Goal: Transaction & Acquisition: Download file/media

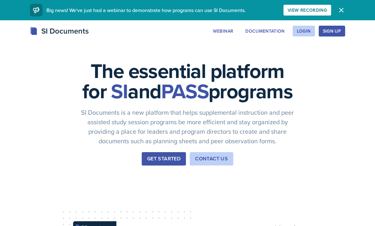
click at [305, 33] on div "Login" at bounding box center [303, 31] width 14 height 5
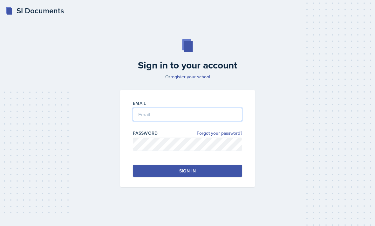
click at [228, 121] on input "email" at bounding box center [187, 114] width 109 height 13
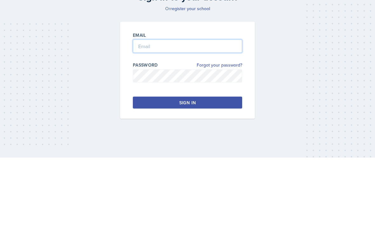
type input "[EMAIL_ADDRESS][DOMAIN_NAME]"
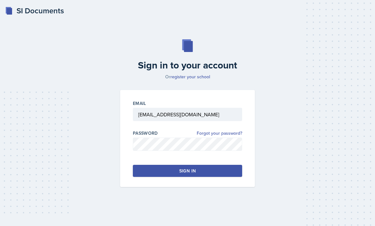
click at [221, 165] on button "Sign in" at bounding box center [187, 171] width 109 height 12
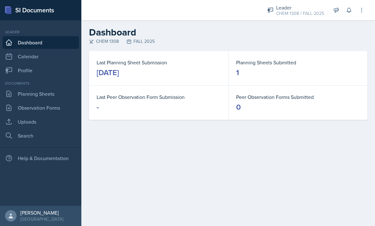
click at [23, 92] on link "Planning Sheets" at bounding box center [41, 94] width 76 height 13
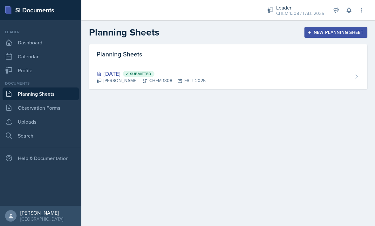
click at [22, 106] on link "Observation Forms" at bounding box center [41, 108] width 76 height 13
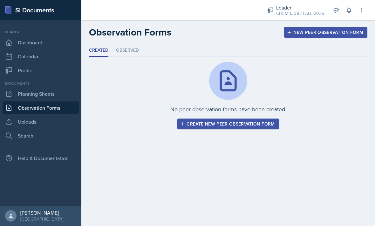
click at [22, 92] on link "Planning Sheets" at bounding box center [41, 94] width 76 height 13
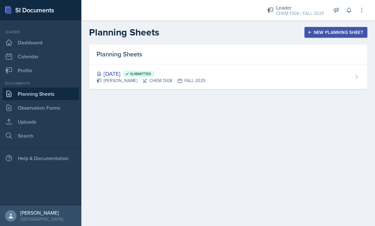
scroll to position [11, 0]
click at [15, 36] on link "Dashboard" at bounding box center [41, 42] width 76 height 13
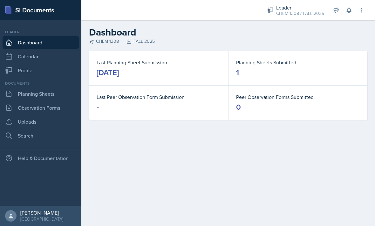
click at [305, 11] on div "CHEM 1308 / FALL 2025" at bounding box center [300, 13] width 48 height 7
click at [348, 36] on h2 "Dashboard" at bounding box center [228, 32] width 278 height 11
click at [20, 99] on link "Planning Sheets" at bounding box center [41, 94] width 76 height 13
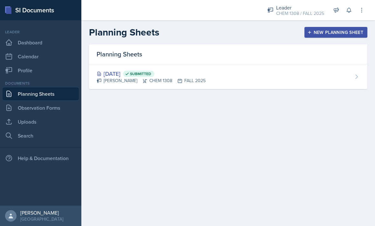
click at [30, 109] on link "Observation Forms" at bounding box center [41, 108] width 76 height 13
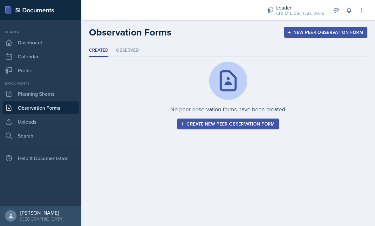
click at [23, 119] on link "Uploads" at bounding box center [41, 122] width 76 height 13
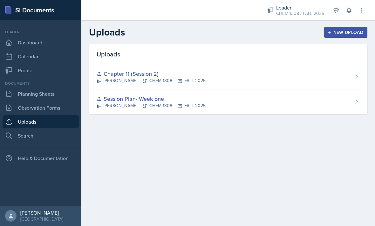
click at [287, 82] on div "Chapter 11 (Session 2) [PERSON_NAME] CHEM 1308 FALL 2025" at bounding box center [228, 76] width 278 height 25
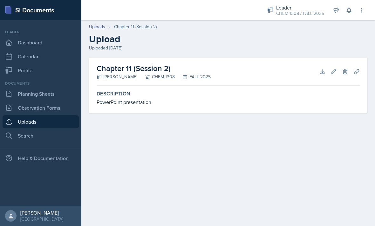
click at [317, 73] on button "Download" at bounding box center [321, 71] width 11 height 11
